Goal: Check status: Check status

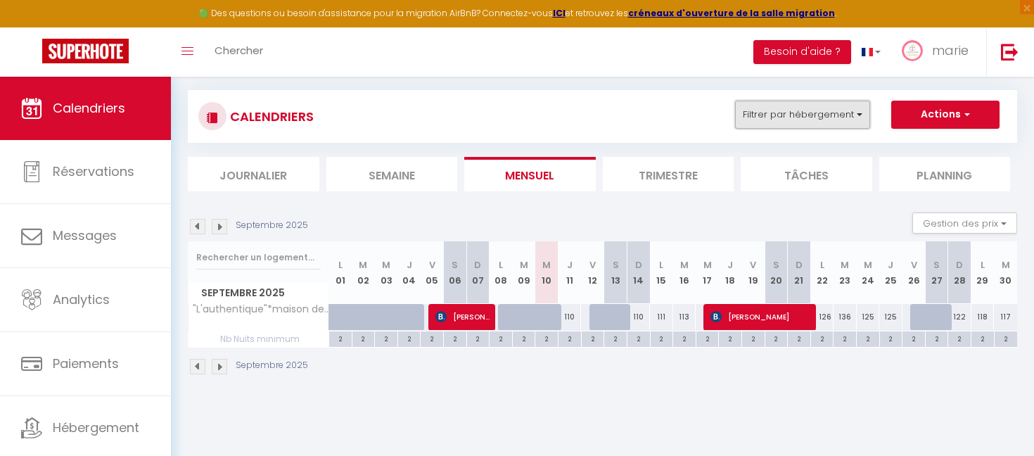
click at [776, 109] on button "Filtrer par hébergement" at bounding box center [802, 115] width 135 height 28
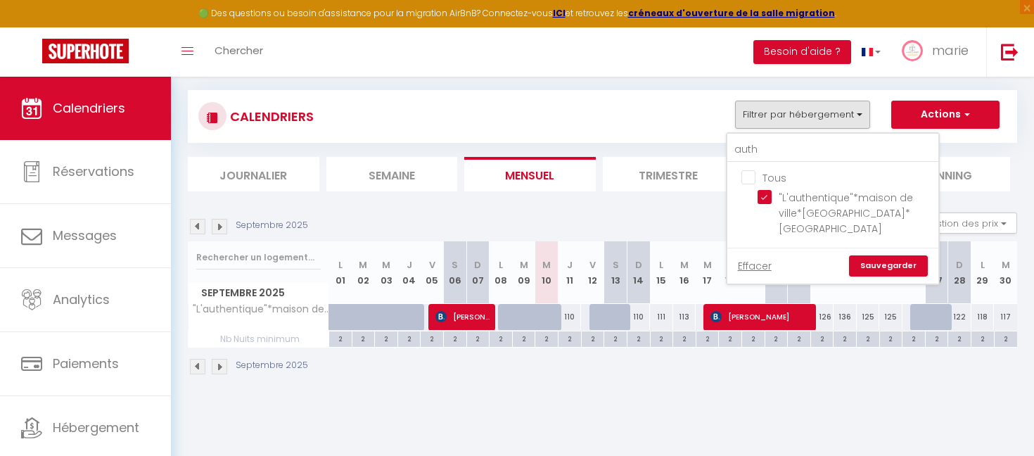
click at [753, 172] on input "Tous" at bounding box center [847, 177] width 211 height 14
checkbox input "false"
click at [788, 151] on input "auth" at bounding box center [833, 149] width 211 height 25
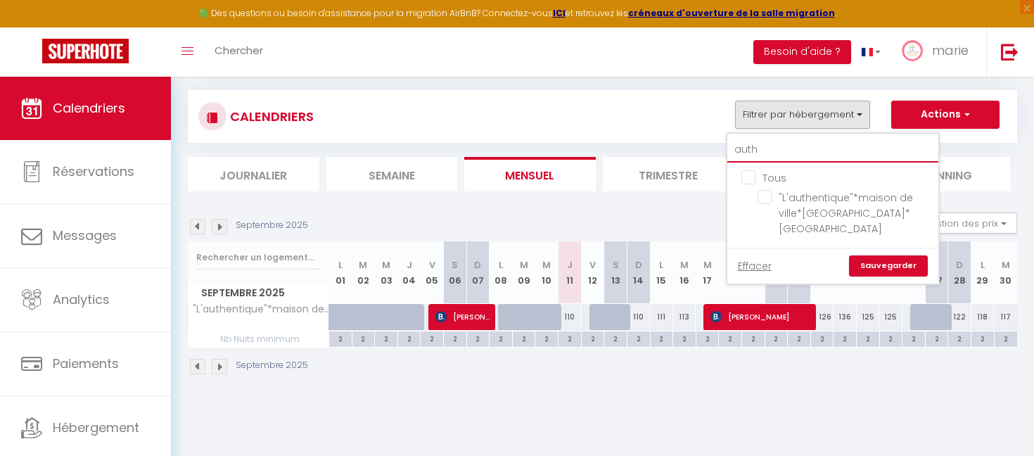
click at [788, 151] on input "auth" at bounding box center [833, 149] width 211 height 25
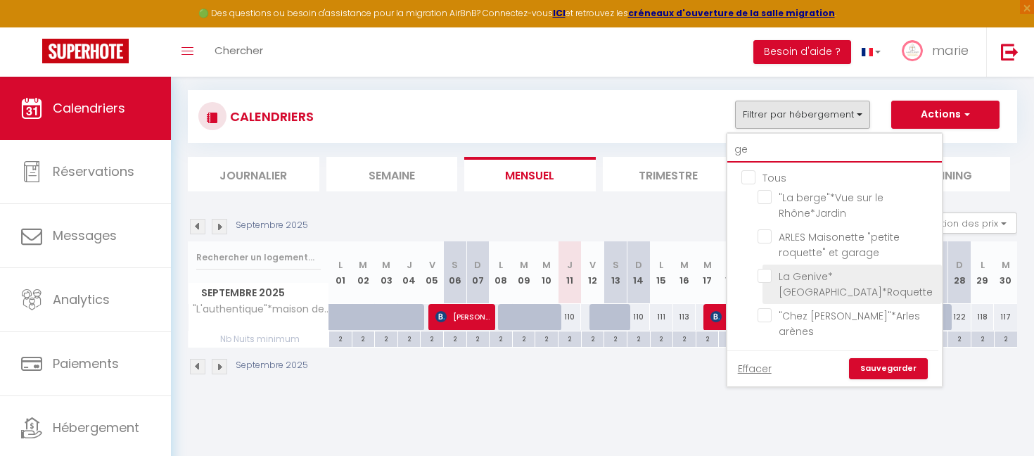
type input "ge"
click at [797, 279] on input "La Genive*[GEOGRAPHIC_DATA]*Roquette" at bounding box center [847, 276] width 179 height 14
checkbox input "true"
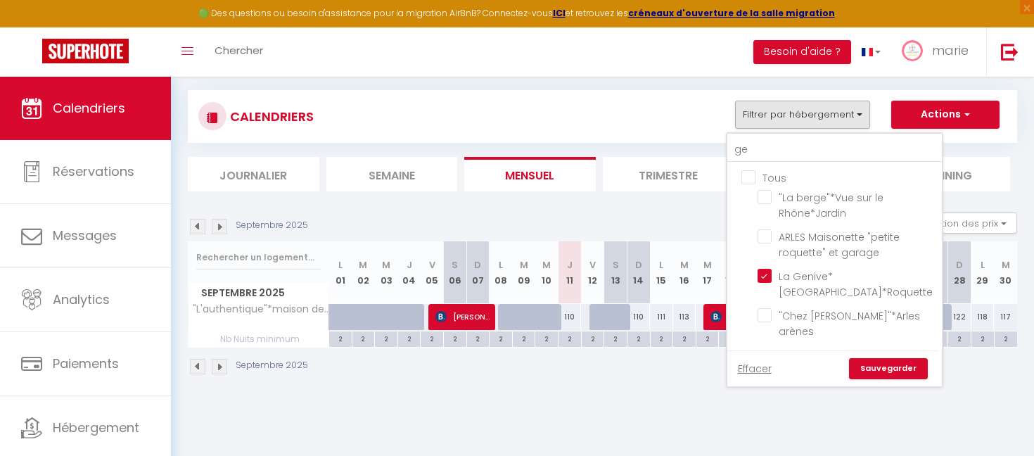
click at [883, 358] on link "Sauvegarder" at bounding box center [888, 368] width 79 height 21
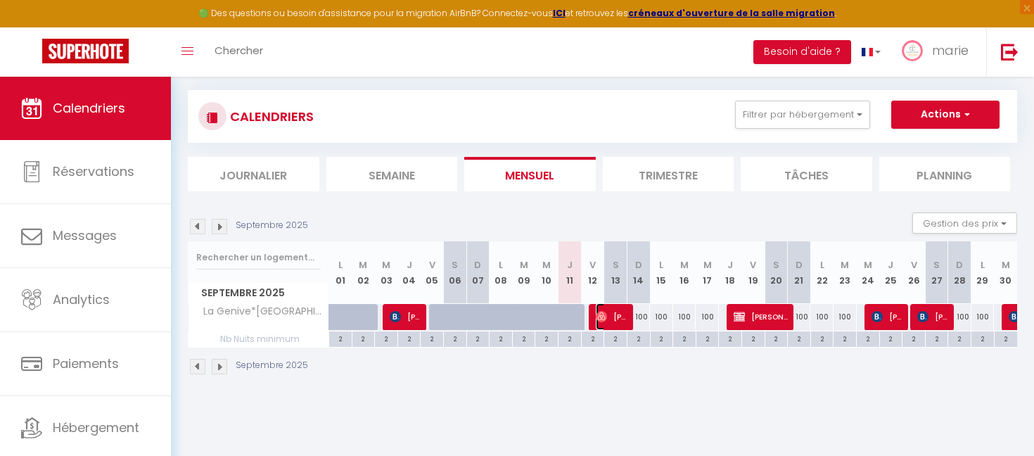
click at [618, 313] on span "[PERSON_NAME]" at bounding box center [611, 316] width 31 height 27
select select "OK"
select select "25260"
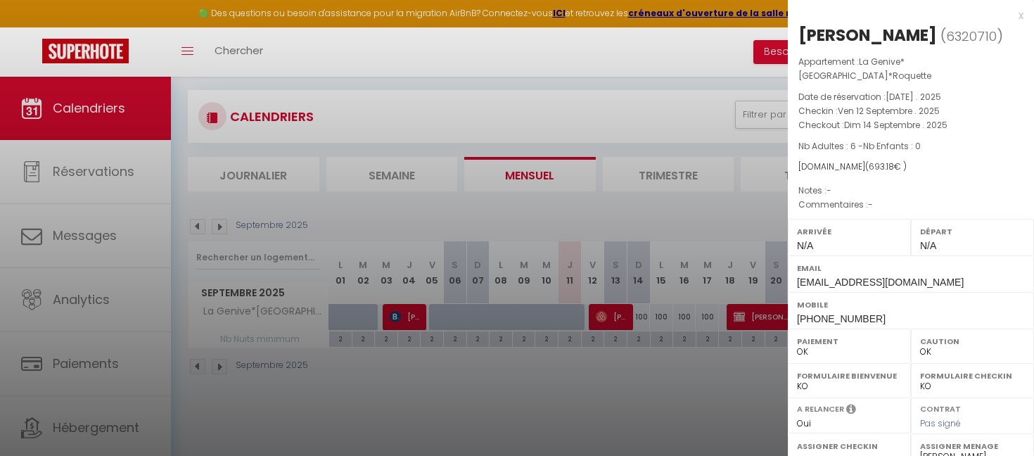
click at [618, 313] on div at bounding box center [517, 228] width 1034 height 456
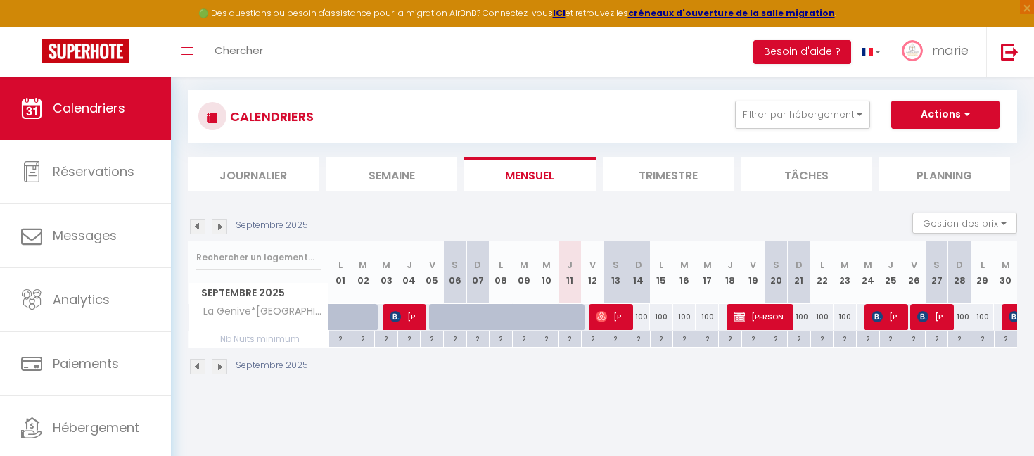
click at [569, 431] on body "🟢 Des questions ou besoin d'assistance pour la migration AirBnB? Connectez-vous…" at bounding box center [517, 228] width 1034 height 456
